Goal: Complete application form

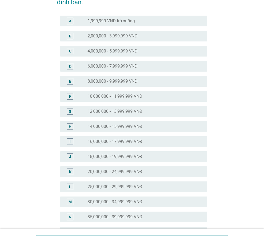
scroll to position [107, 0]
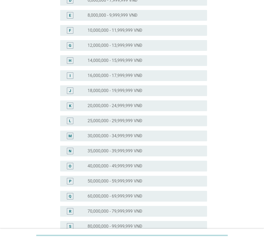
click at [124, 136] on label "30,000,000 - 34,999,999 VNĐ" at bounding box center [115, 135] width 55 height 5
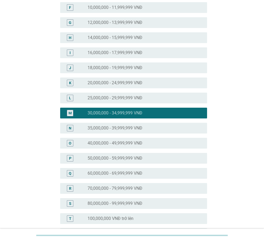
scroll to position [196, 0]
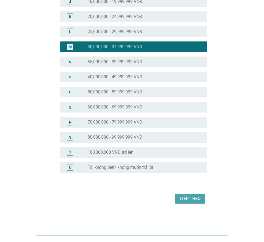
click at [187, 198] on div "Tiếp theo" at bounding box center [189, 198] width 21 height 6
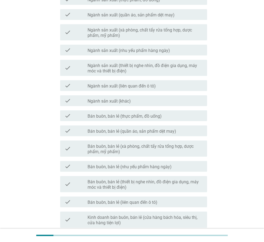
scroll to position [107, 0]
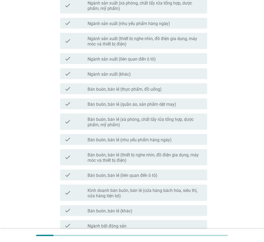
click at [138, 158] on label "Bán buôn, bán lẻ (thiết bị nghe nhìn, đồ điện gia dụng, máy móc và thiết bị điệ…" at bounding box center [145, 157] width 115 height 11
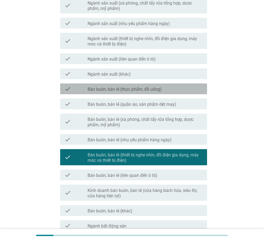
click at [142, 89] on label "Bán buôn, bán lẻ (thực phẩm, đồ uống)" at bounding box center [125, 89] width 74 height 5
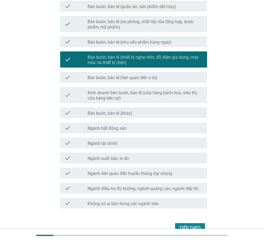
scroll to position [215, 0]
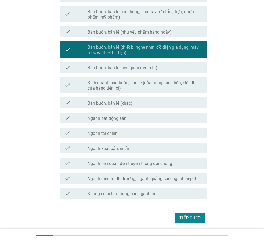
click at [183, 215] on div "Tiếp theo" at bounding box center [189, 217] width 21 height 6
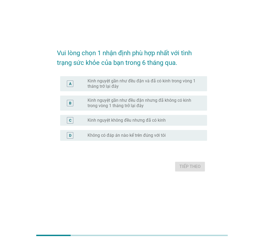
scroll to position [0, 0]
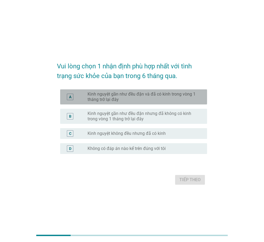
click at [133, 99] on label "Kinh nguyệt gần như đều đặn và đã có kinh trong vòng 1 tháng trở lại đây" at bounding box center [143, 96] width 111 height 11
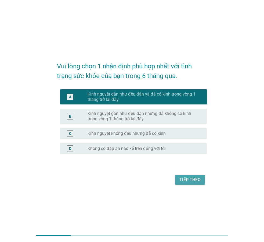
click at [194, 181] on div "Tiếp theo" at bounding box center [189, 179] width 21 height 6
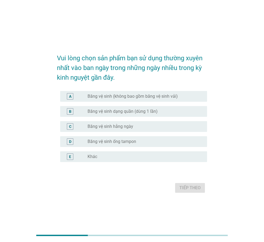
click at [135, 126] on div "radio_button_unchecked Băng vệ sinh hằng ngày" at bounding box center [143, 126] width 111 height 5
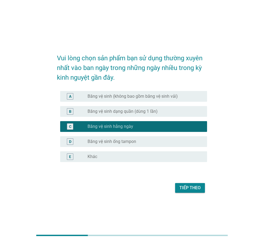
click at [181, 185] on div "Tiếp theo" at bounding box center [189, 187] width 21 height 6
